Goal: Information Seeking & Learning: Learn about a topic

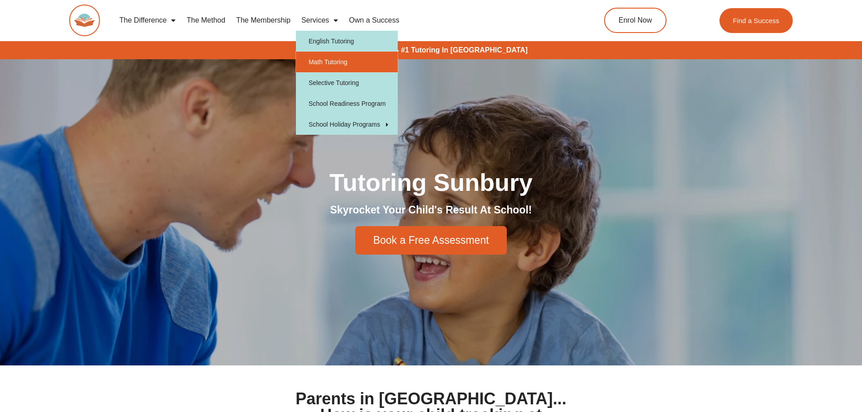
click at [313, 67] on link "Math Tutoring" at bounding box center [347, 62] width 102 height 21
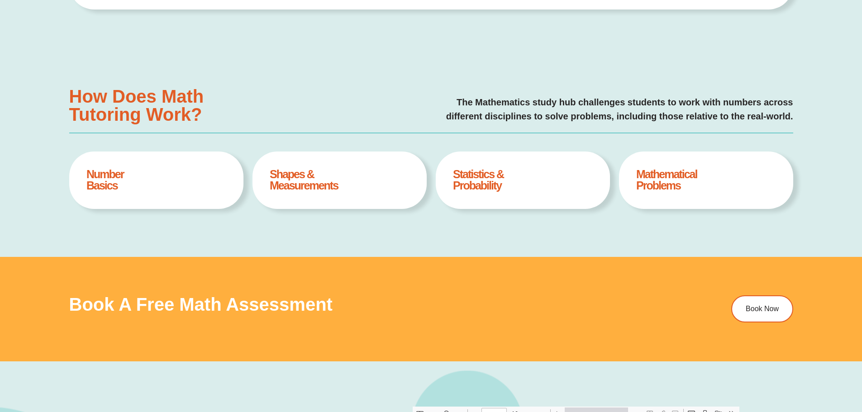
type input "*"
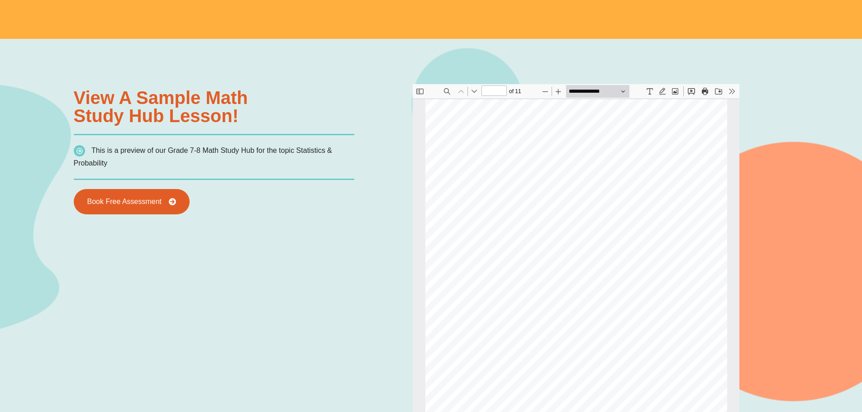
scroll to position [722, 0]
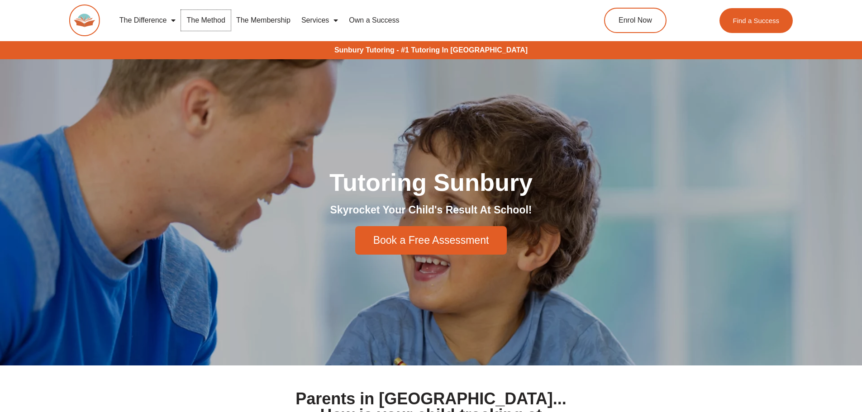
click at [202, 24] on link "The Method" at bounding box center [205, 20] width 49 height 21
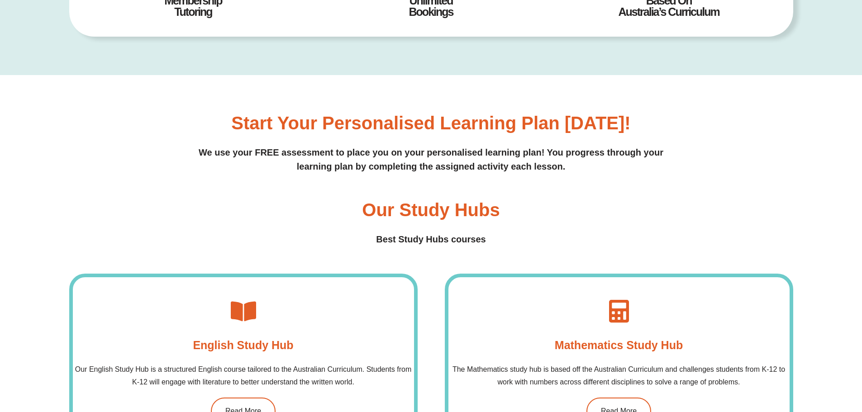
scroll to position [724, 0]
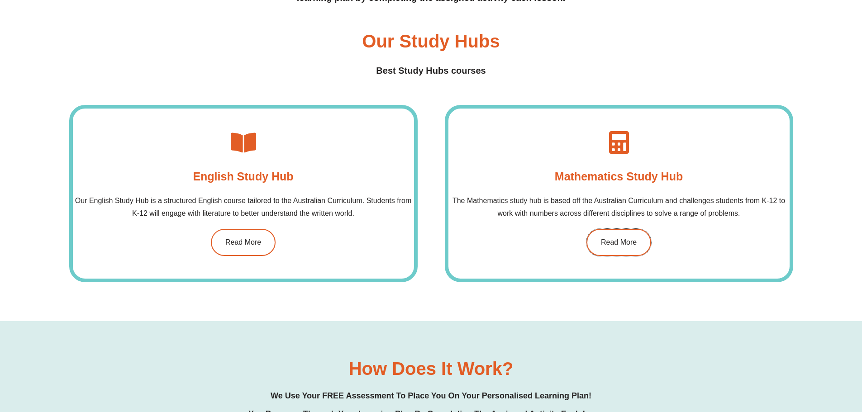
click at [617, 239] on span "Read More" at bounding box center [619, 242] width 36 height 7
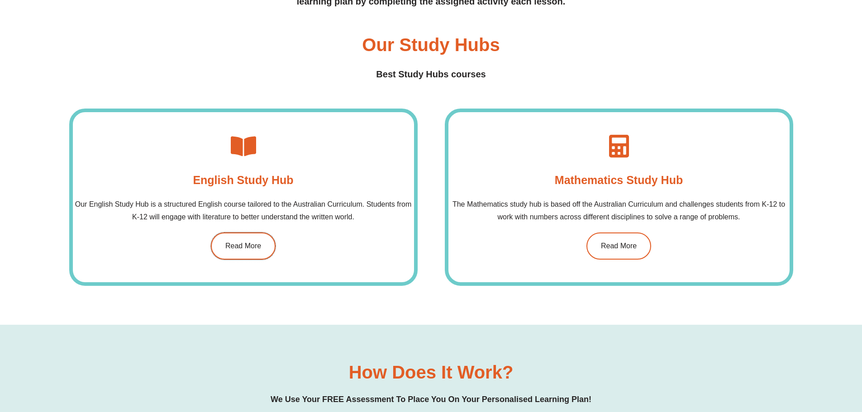
click at [253, 251] on link "Read More" at bounding box center [243, 246] width 65 height 27
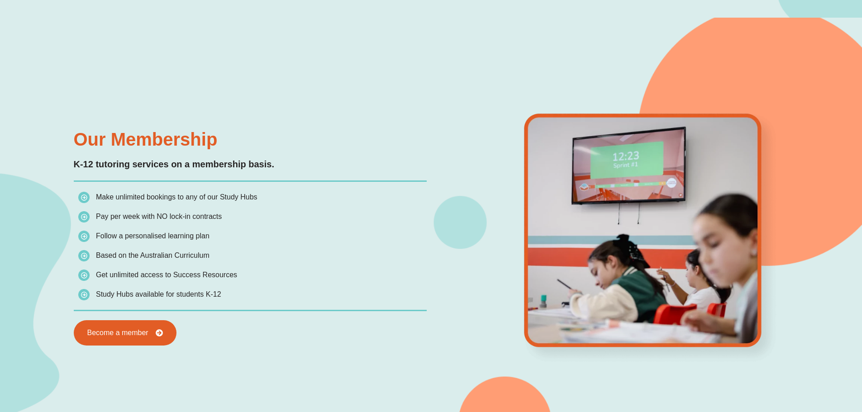
scroll to position [815, 0]
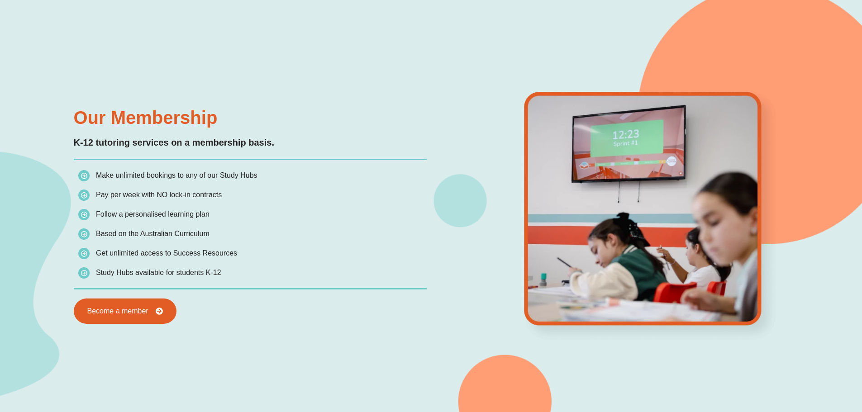
drag, startPoint x: 115, startPoint y: 194, endPoint x: 231, endPoint y: 218, distance: 119.2
click at [231, 218] on ul "Make unlimited bookings to any of our Study Hubs Pay per week with NO lock-in c…" at bounding box center [252, 224] width 349 height 110
click at [180, 224] on li "Follow a personalised learning plan" at bounding box center [252, 216] width 349 height 16
drag, startPoint x: 144, startPoint y: 233, endPoint x: 149, endPoint y: 236, distance: 5.5
click at [148, 235] on span "Based on the Australian Curriculum" at bounding box center [153, 234] width 114 height 8
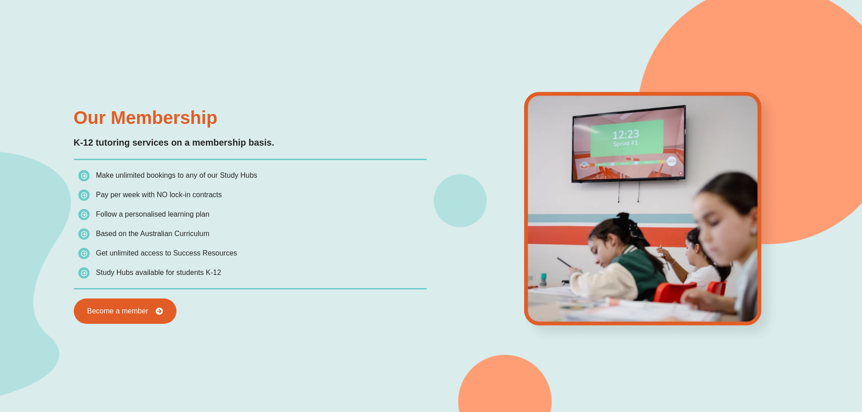
click at [199, 258] on span "Get unlimited access to Success Resources" at bounding box center [157, 253] width 159 height 13
click at [165, 277] on span "Study Hubs available for students K-12" at bounding box center [149, 273] width 143 height 13
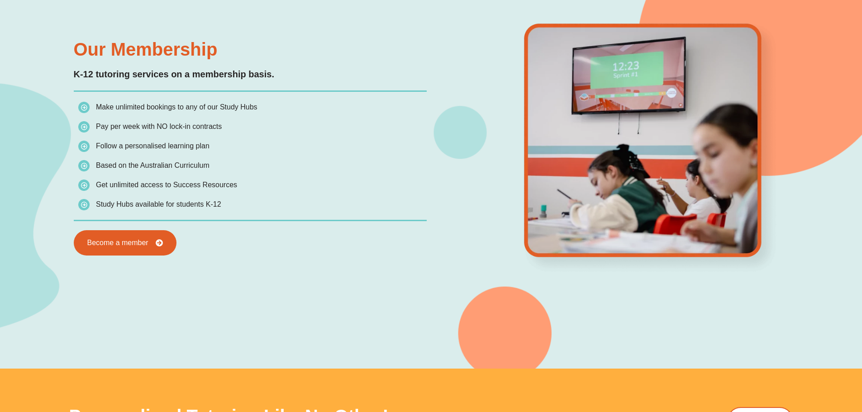
scroll to position [951, 0]
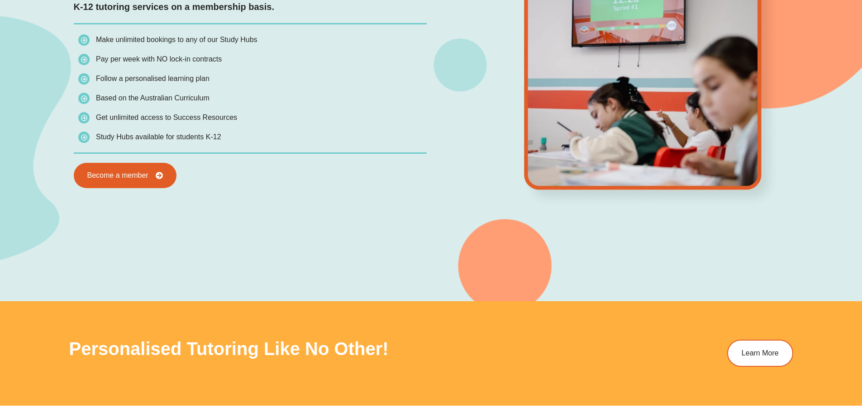
click at [85, 141] on img at bounding box center [83, 137] width 11 height 11
click at [83, 137] on img at bounding box center [83, 137] width 11 height 11
click at [143, 179] on span "Become a member" at bounding box center [116, 176] width 67 height 8
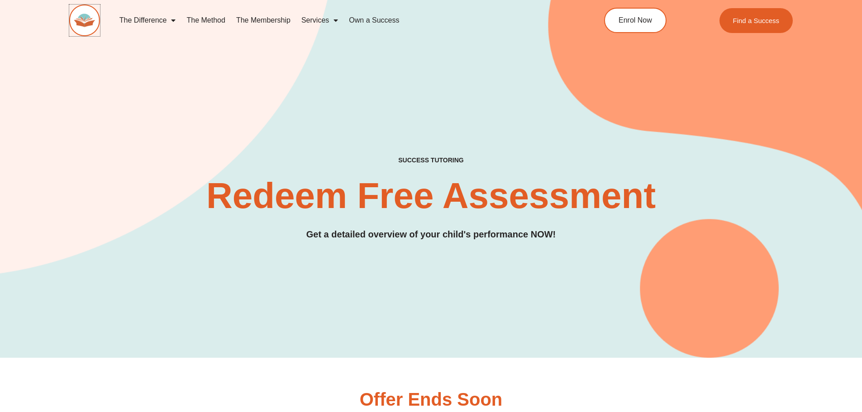
click at [84, 23] on img at bounding box center [84, 21] width 31 height 32
